Goal: Use online tool/utility: Utilize a website feature to perform a specific function

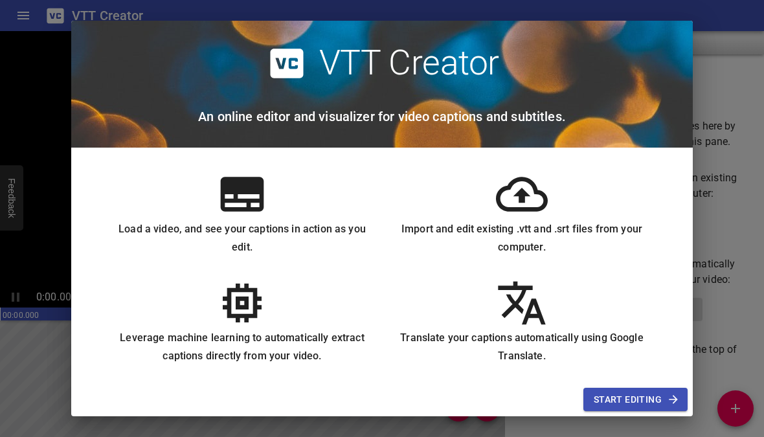
click at [618, 401] on span "Start Editing" at bounding box center [636, 400] width 84 height 16
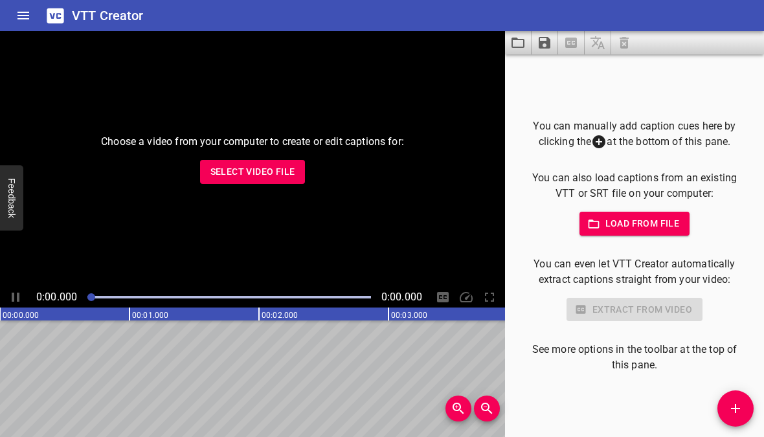
click at [230, 169] on span "Select Video File" at bounding box center [253, 172] width 85 height 16
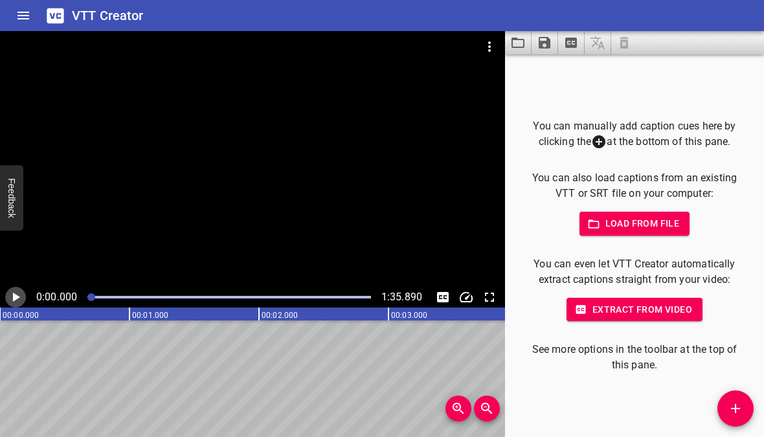
click at [15, 292] on icon "Play/Pause" at bounding box center [16, 298] width 16 height 16
click at [565, 38] on icon "Extract captions from video" at bounding box center [572, 43] width 16 height 16
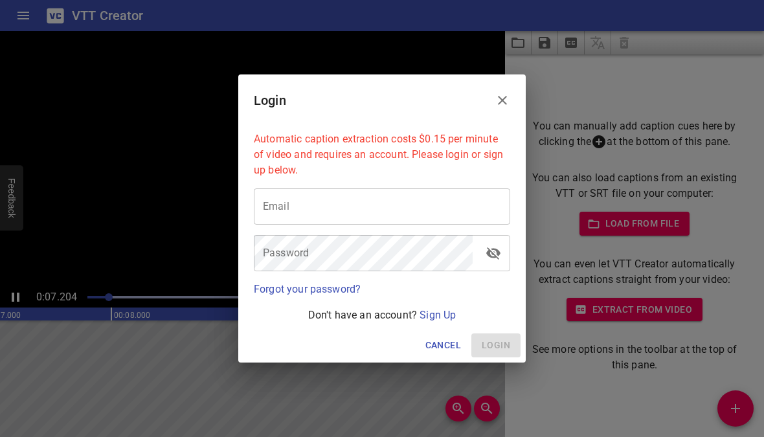
click at [439, 352] on span "Cancel" at bounding box center [444, 345] width 36 height 16
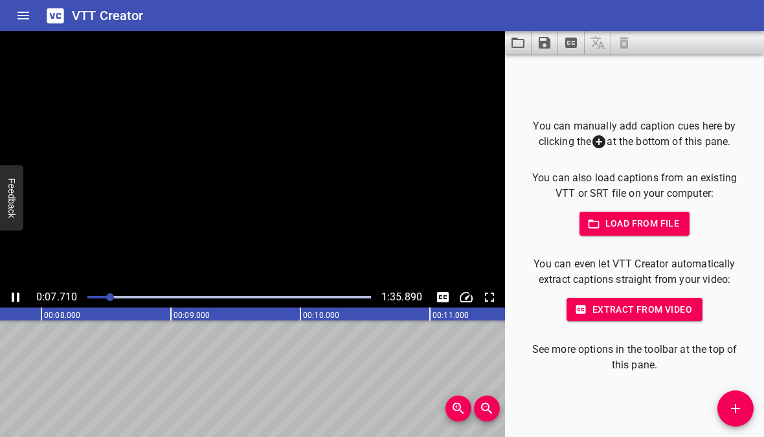
click at [511, 50] on icon "Load captions from file" at bounding box center [518, 43] width 16 height 16
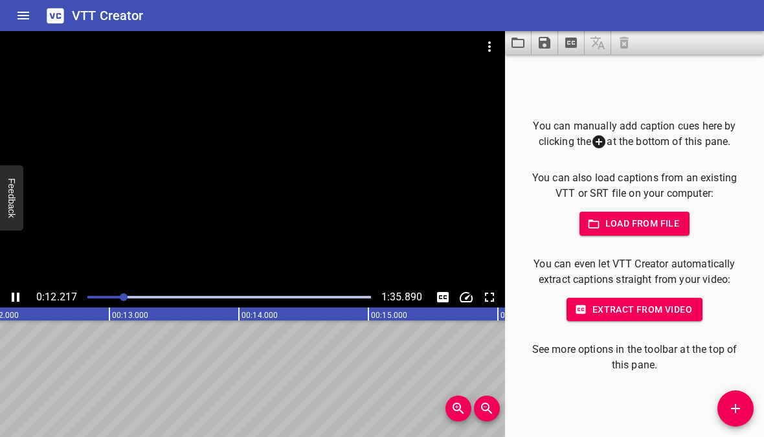
click at [17, 291] on icon "Play/Pause" at bounding box center [16, 298] width 16 height 16
click at [10, 297] on icon "Play/Pause" at bounding box center [16, 298] width 16 height 16
click at [19, 298] on icon "Play/Pause" at bounding box center [16, 297] width 8 height 9
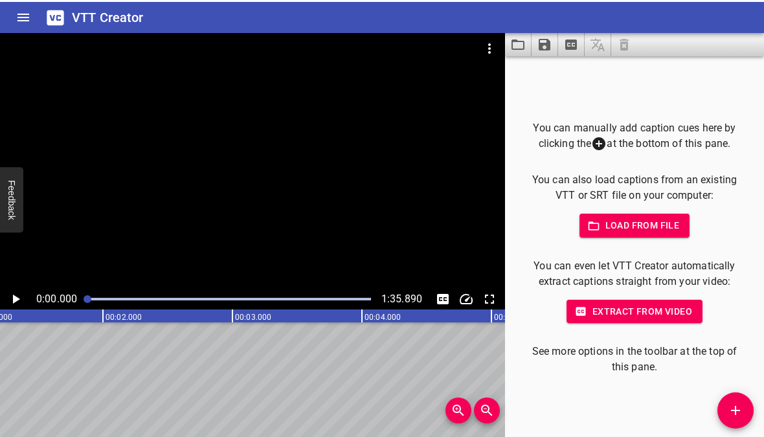
scroll to position [0, 0]
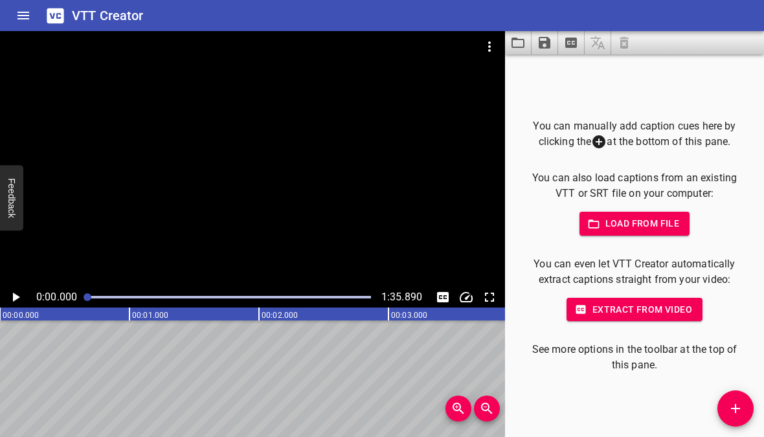
click at [17, 293] on icon "Play/Pause" at bounding box center [16, 298] width 16 height 16
click at [19, 297] on icon "Play/Pause" at bounding box center [16, 297] width 8 height 9
click at [10, 295] on icon "Play/Pause" at bounding box center [16, 298] width 16 height 16
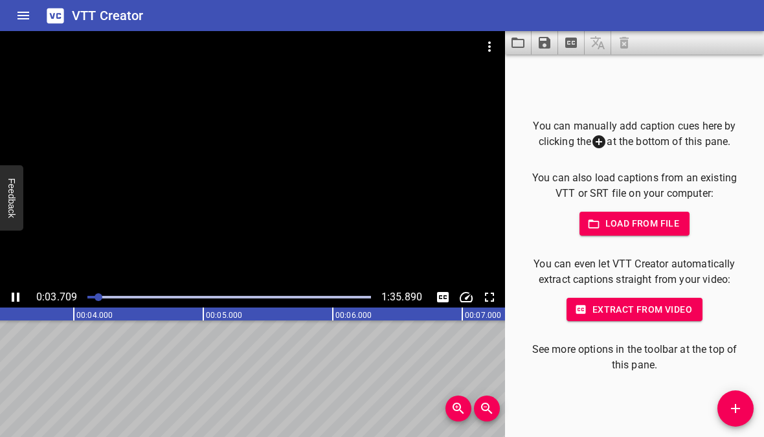
click at [12, 292] on icon "Play/Pause" at bounding box center [16, 298] width 16 height 16
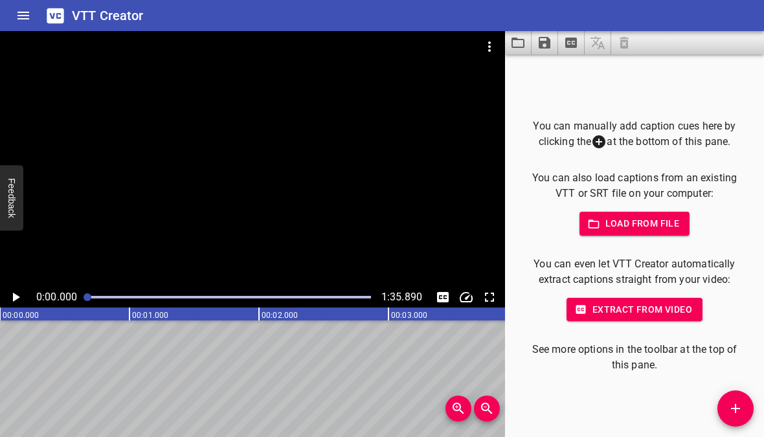
click at [14, 296] on icon "Play/Pause" at bounding box center [16, 297] width 7 height 9
click at [14, 296] on icon "Play/Pause" at bounding box center [16, 297] width 8 height 9
click at [685, 305] on span "Extract from video" at bounding box center [634, 310] width 115 height 16
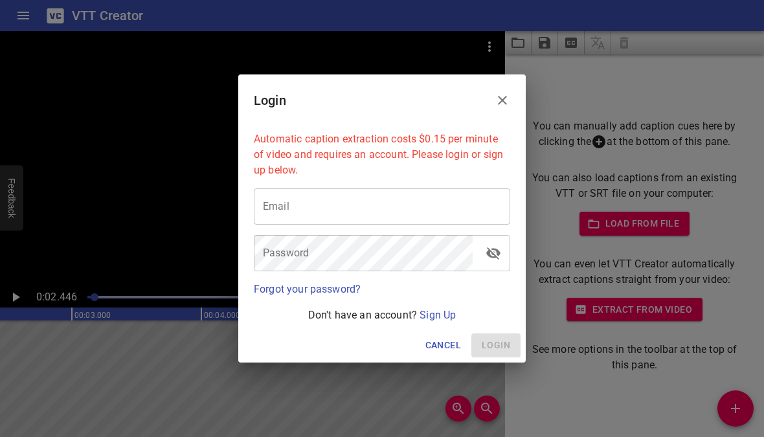
click at [440, 350] on span "Cancel" at bounding box center [444, 345] width 36 height 16
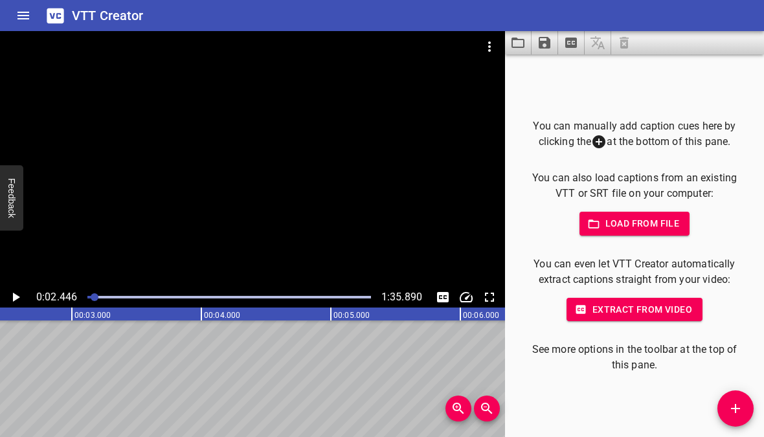
click at [732, 399] on button "Add Cue" at bounding box center [736, 409] width 36 height 36
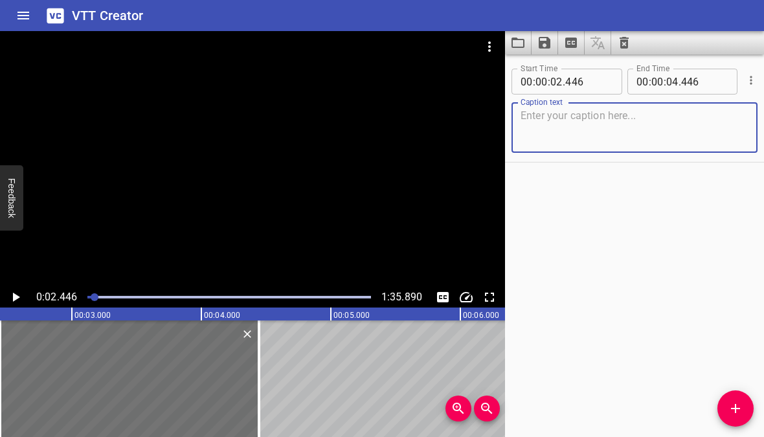
click at [672, 132] on textarea at bounding box center [635, 127] width 228 height 37
type textarea "Dance Mode!"
click at [707, 233] on div "Start Time 00 : 00 : 02 . 446 Start Time End Time 00 : 00 : 04 . 446 End Time C…" at bounding box center [634, 245] width 259 height 383
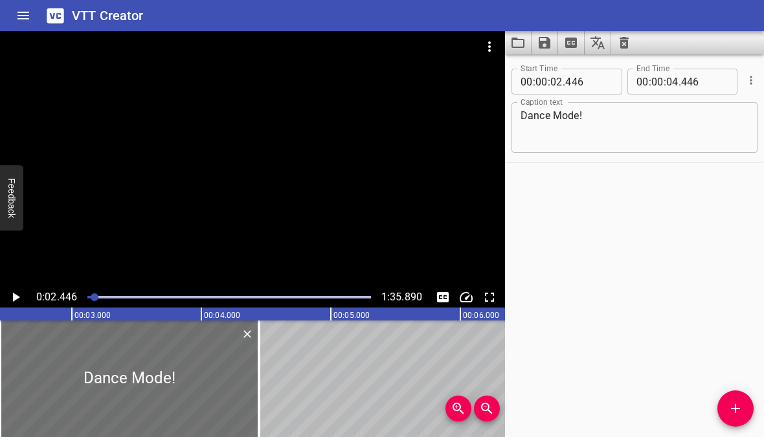
click at [20, 295] on icon "Play/Pause" at bounding box center [16, 298] width 16 height 16
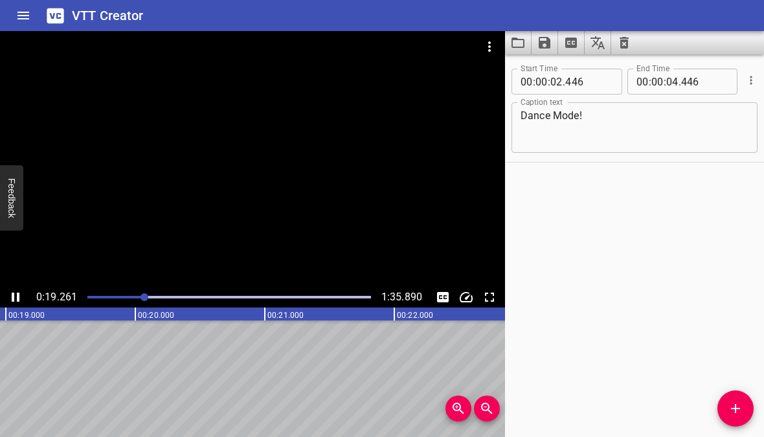
click at [17, 295] on icon "Play/Pause" at bounding box center [16, 297] width 8 height 9
click at [740, 404] on icon "Add Cue" at bounding box center [736, 409] width 16 height 16
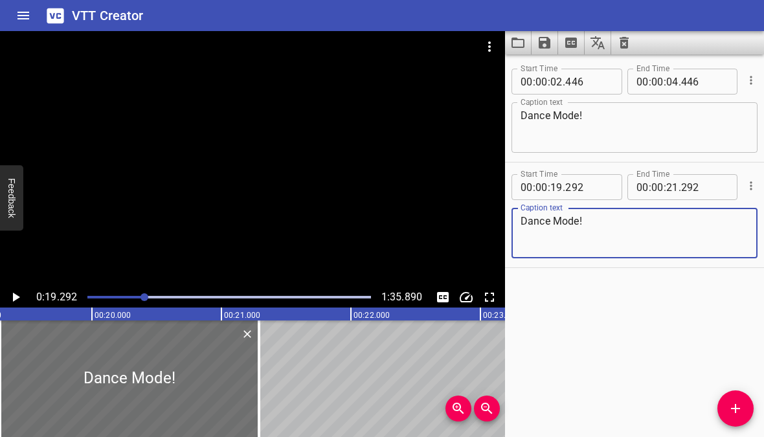
type textarea "Dance Mode!"
click at [672, 313] on div "Start Time 00 : 00 : 02 . 446 Start Time End Time 00 : 00 : 04 . 446 End Time C…" at bounding box center [634, 245] width 259 height 383
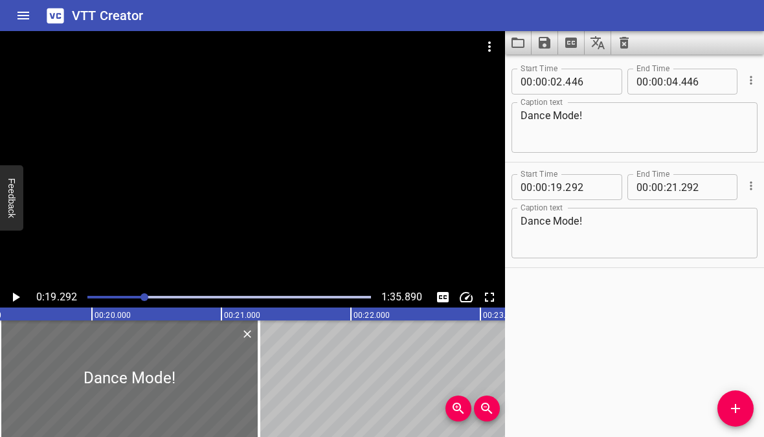
click at [18, 299] on icon "Play/Pause" at bounding box center [16, 298] width 16 height 16
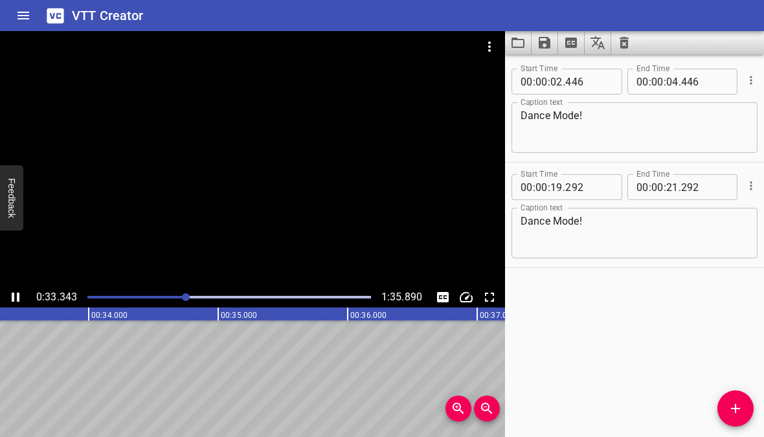
click at [13, 299] on icon "Play/Pause" at bounding box center [16, 297] width 8 height 9
click at [729, 398] on button "Add Cue" at bounding box center [736, 409] width 36 height 36
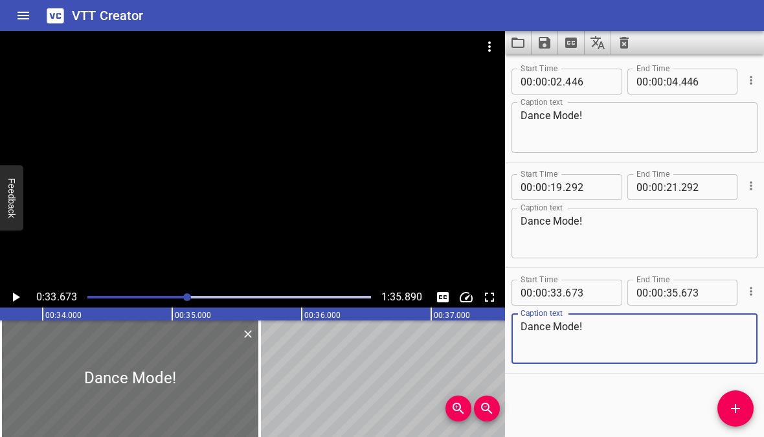
type textarea "Dance Mode!"
click at [14, 291] on icon "Play/Pause" at bounding box center [16, 298] width 16 height 16
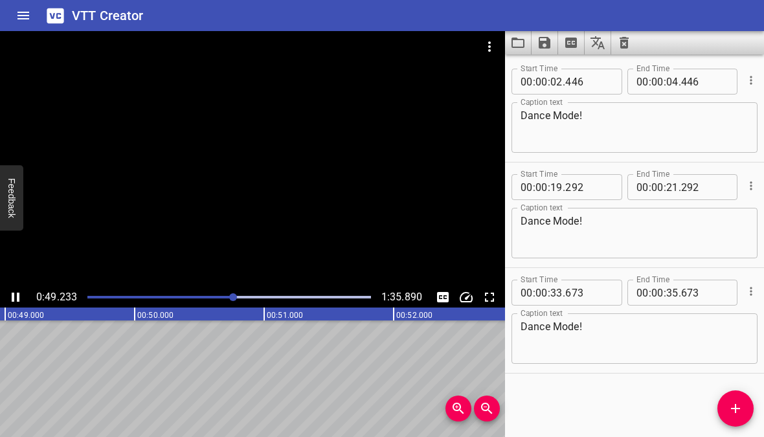
click at [17, 295] on icon "Play/Pause" at bounding box center [16, 297] width 8 height 9
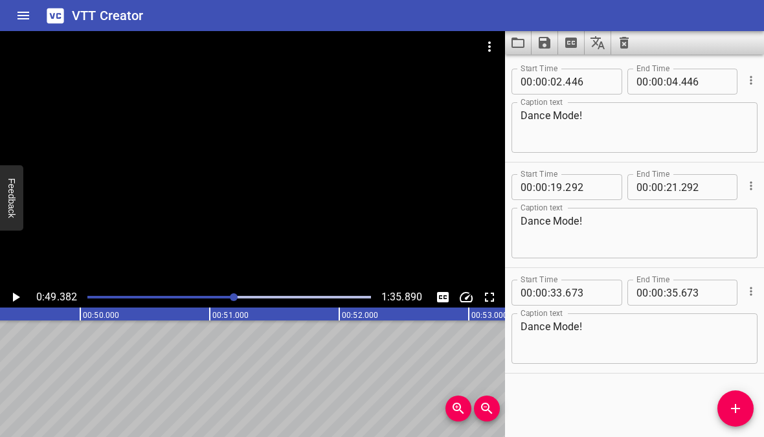
click at [730, 414] on icon "Add Cue" at bounding box center [736, 409] width 16 height 16
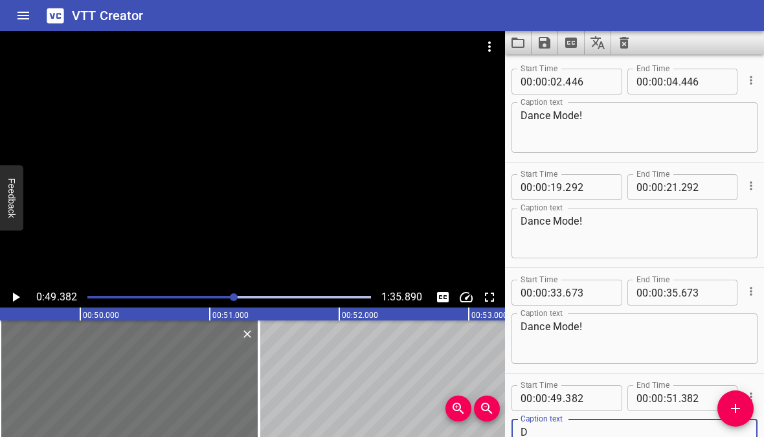
scroll to position [1, 0]
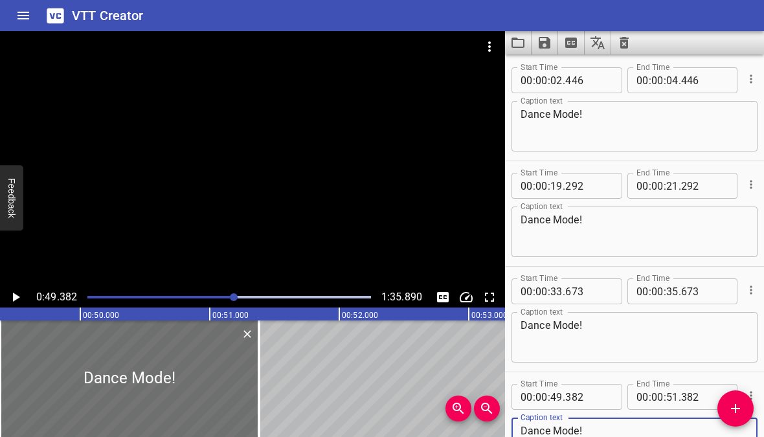
type textarea "Dance Mode!"
click at [628, 374] on div "Start Time 00 : 00 : 49 . 382 Start Time End Time 00 : 00 : 51 . 382 End Time C…" at bounding box center [634, 424] width 259 height 105
click at [13, 293] on icon "Play/Pause" at bounding box center [16, 297] width 7 height 9
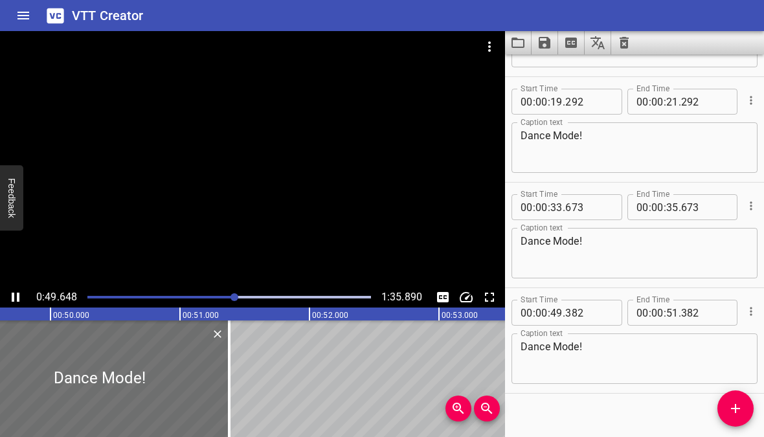
scroll to position [100, 0]
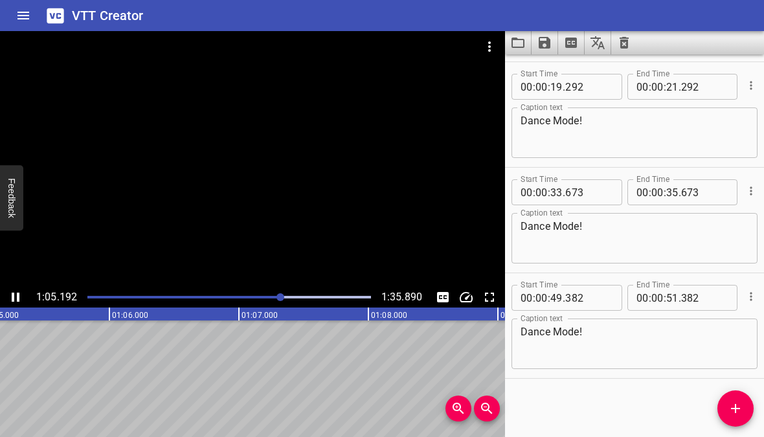
click at [11, 295] on icon "Play/Pause" at bounding box center [16, 298] width 16 height 16
click at [738, 410] on icon "Add Cue" at bounding box center [736, 409] width 16 height 16
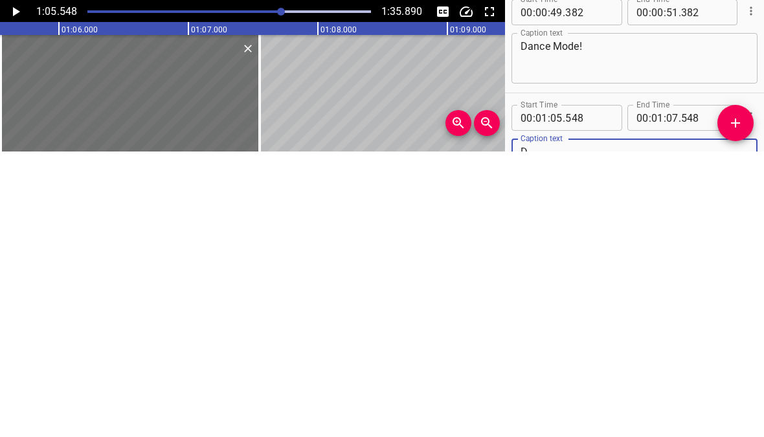
scroll to position [107, 0]
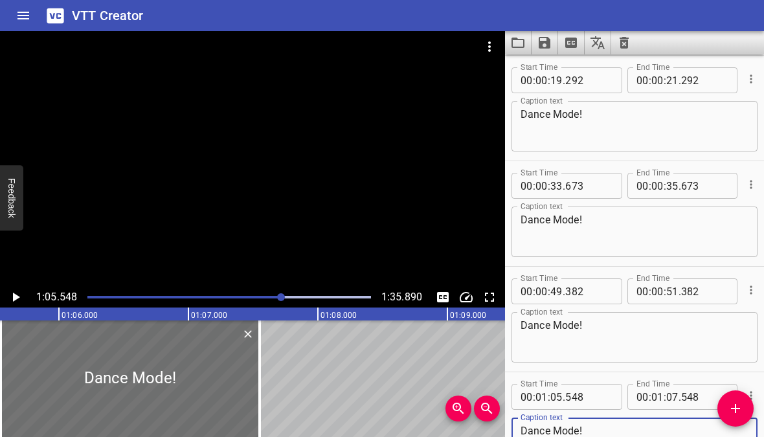
type textarea "Dance Mode!"
click at [8, 292] on icon "Play/Pause" at bounding box center [16, 298] width 16 height 16
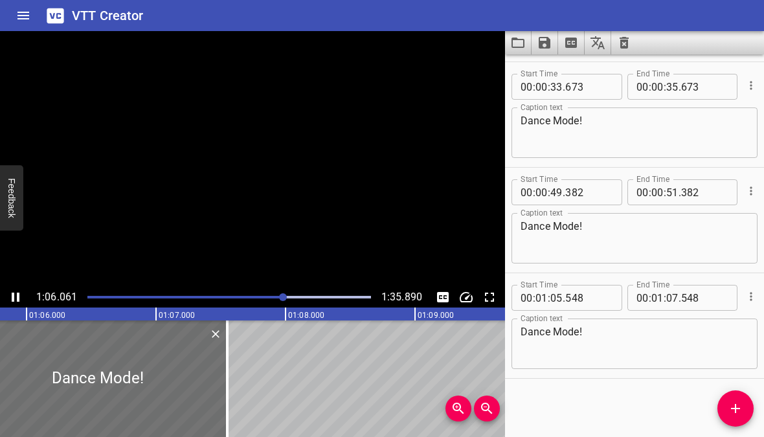
scroll to position [206, 0]
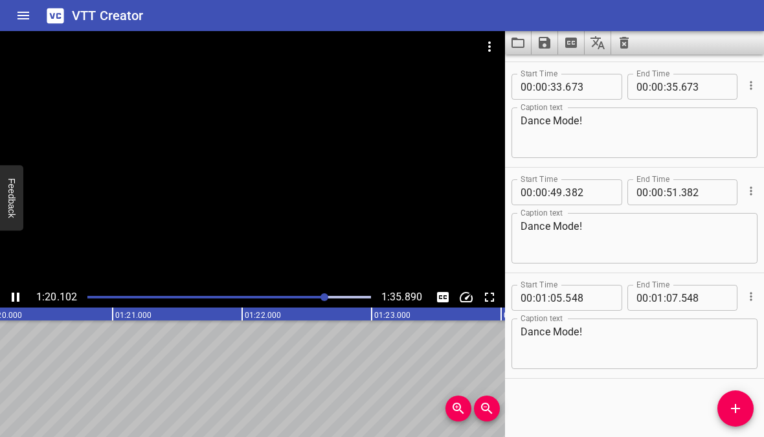
click at [16, 297] on icon "Play/Pause" at bounding box center [16, 298] width 16 height 16
click at [730, 406] on icon "Add Cue" at bounding box center [736, 409] width 16 height 16
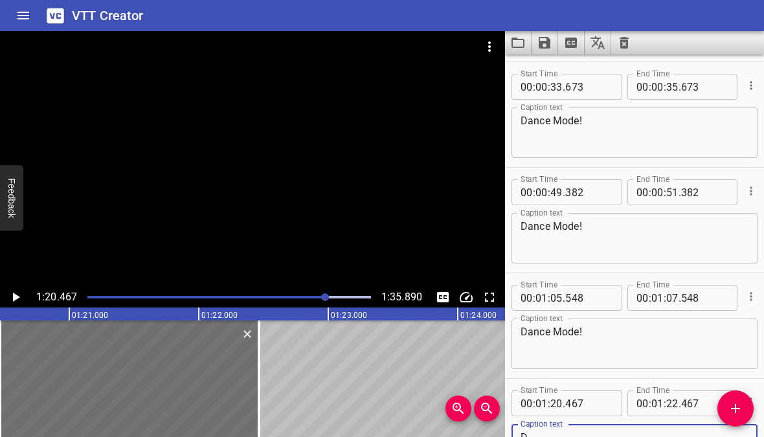
scroll to position [212, 0]
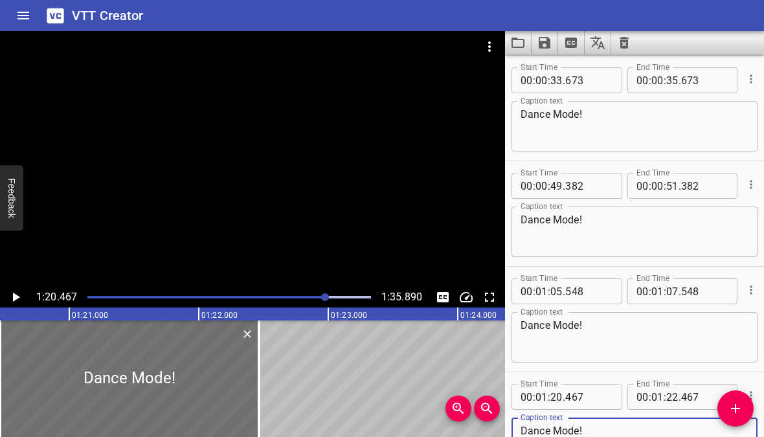
type textarea "Dance Mode!"
click at [8, 298] on icon "Play/Pause" at bounding box center [16, 298] width 16 height 16
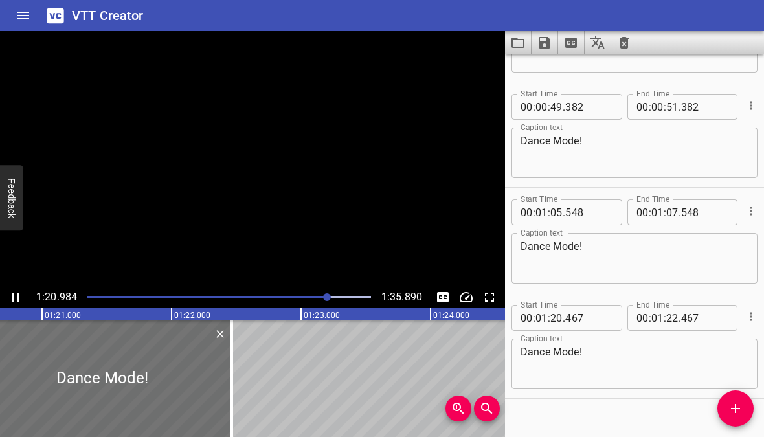
scroll to position [312, 0]
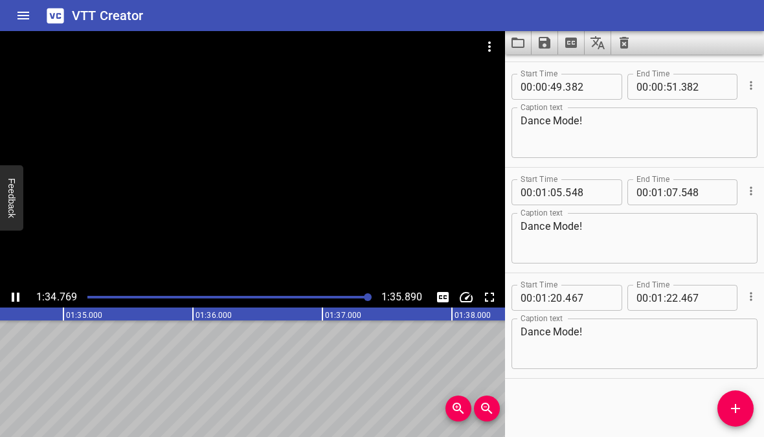
click at [17, 298] on icon "Play/Pause" at bounding box center [16, 297] width 8 height 9
click at [732, 407] on icon "Add Cue" at bounding box center [736, 409] width 16 height 16
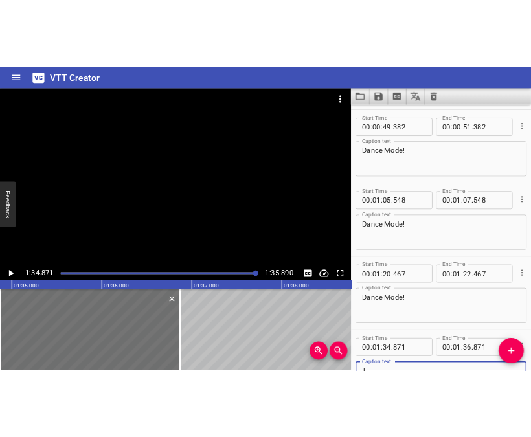
scroll to position [318, 0]
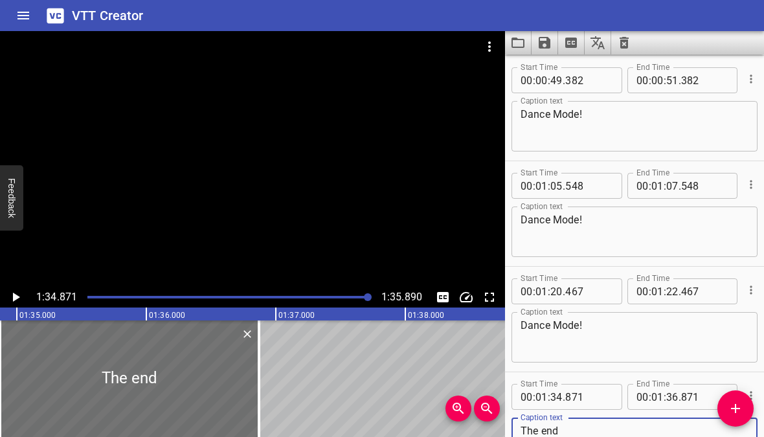
type textarea "The end"
click at [541, 47] on icon "Save captions to file" at bounding box center [545, 43] width 12 height 12
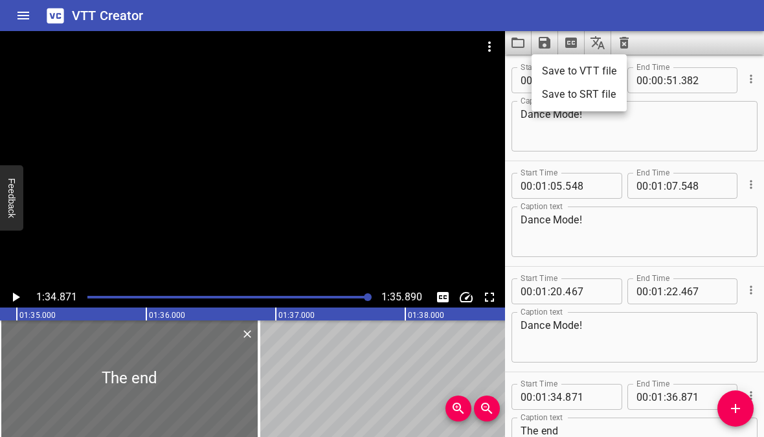
click at [567, 71] on li "Save to VTT file" at bounding box center [579, 71] width 95 height 23
